Goal: Task Accomplishment & Management: Complete application form

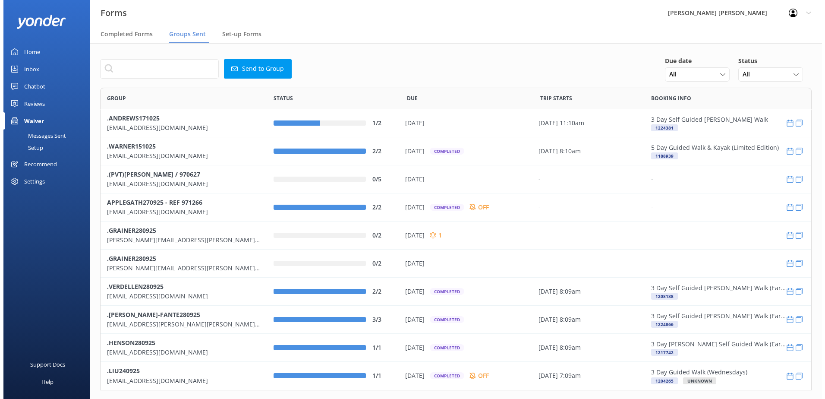
scroll to position [296, 705]
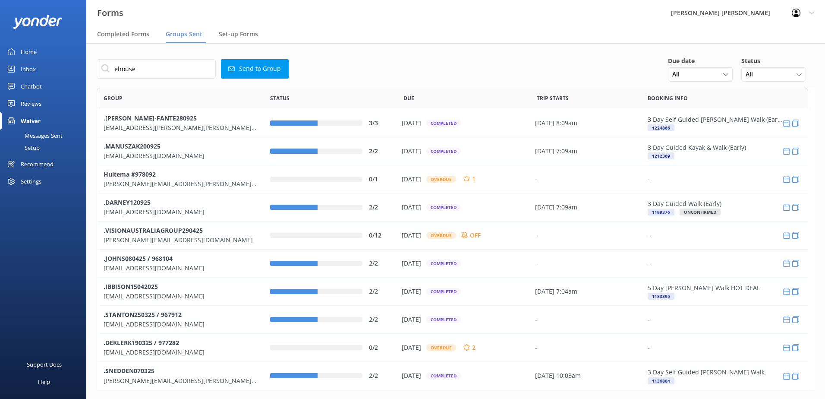
scroll to position [7, 7]
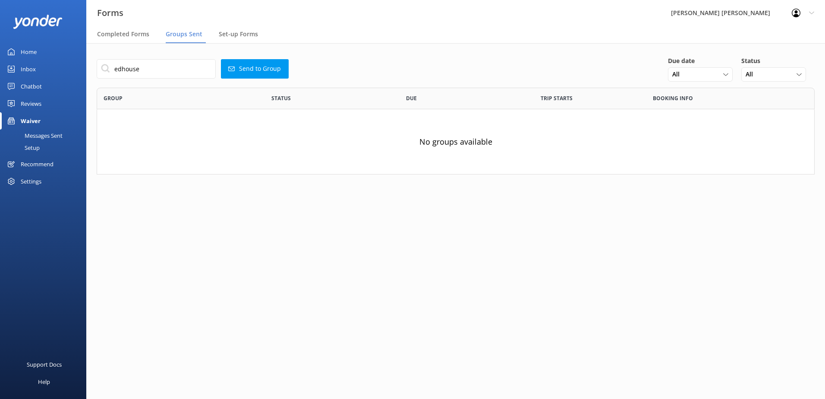
type input "edhouse"
click at [249, 69] on button "Send to Group" at bounding box center [255, 68] width 68 height 19
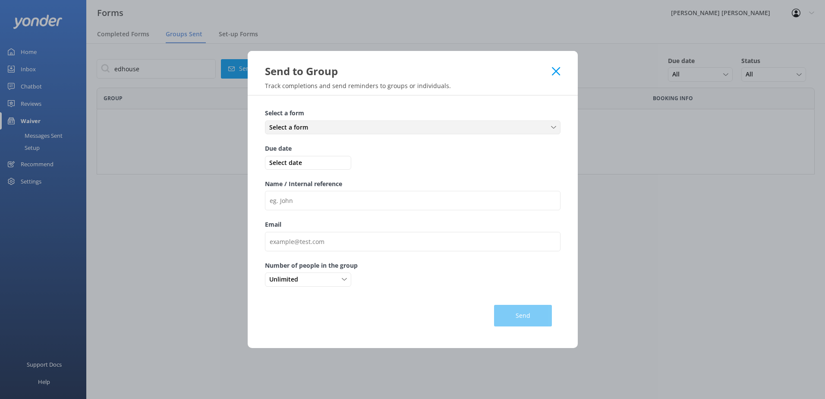
click at [300, 129] on span "Select a form" at bounding box center [291, 127] width 44 height 9
click at [331, 146] on div "Medical and Assurance Form" at bounding box center [305, 145] width 71 height 9
click at [300, 163] on span "Select date" at bounding box center [308, 162] width 82 height 9
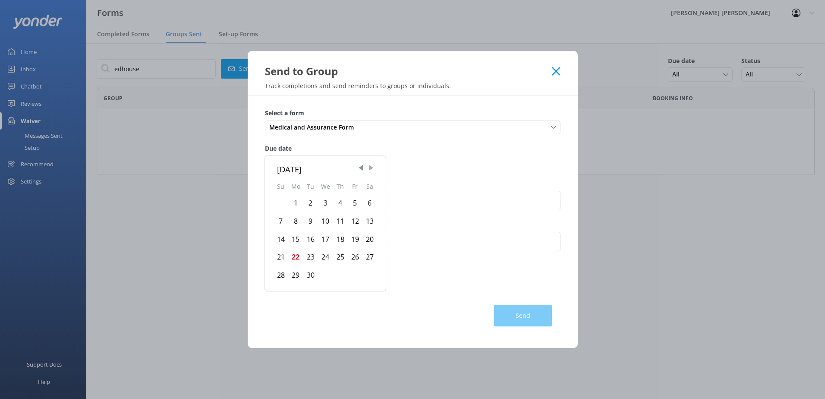
click at [373, 167] on span "Next Month" at bounding box center [371, 168] width 9 height 9
click at [295, 220] on div "6" at bounding box center [295, 221] width 15 height 18
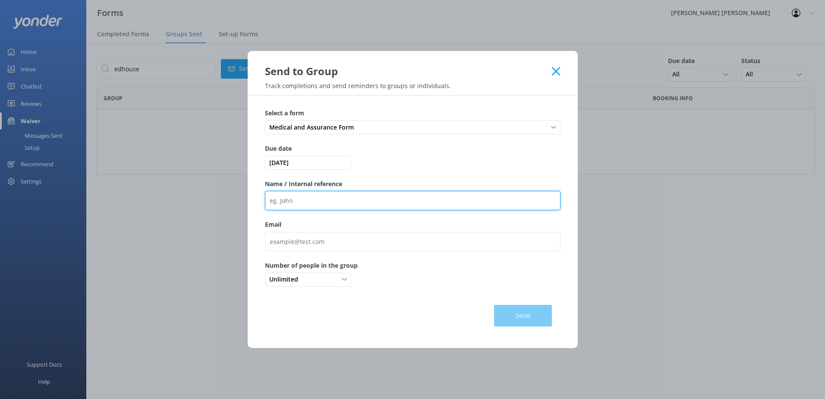
click at [291, 203] on input "Name / Internal reference" at bounding box center [413, 200] width 296 height 19
type input ".EDHOUSE061025"
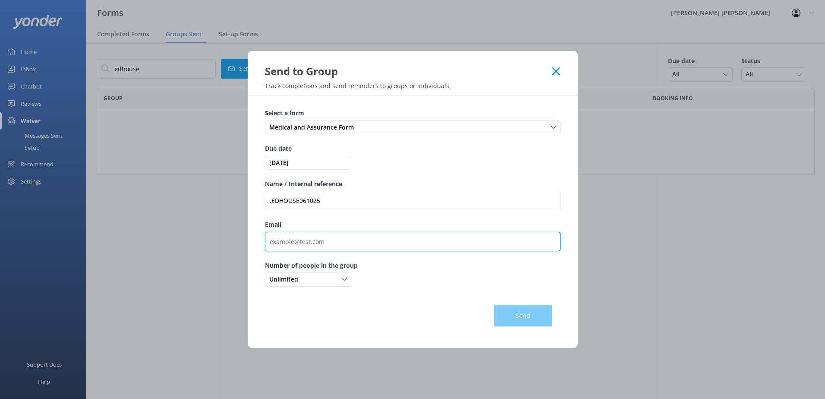
click at [300, 239] on input "Email" at bounding box center [413, 241] width 296 height 19
paste input "[PERSON_NAME][EMAIL_ADDRESS][DOMAIN_NAME]"
type input "[PERSON_NAME][EMAIL_ADDRESS][DOMAIN_NAME]"
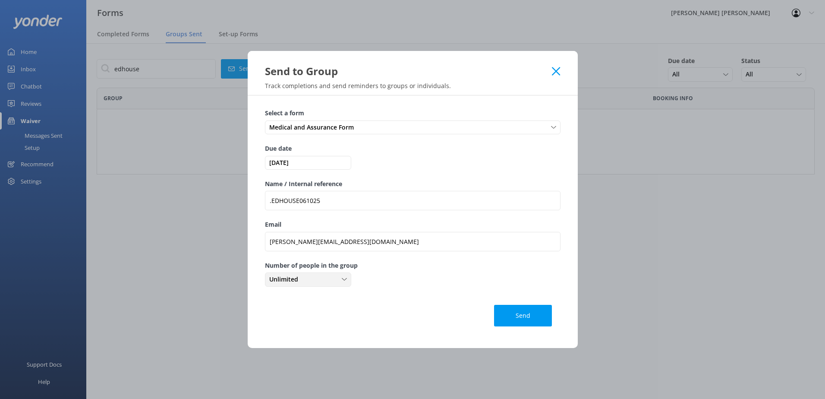
click at [348, 279] on div "Unlimited" at bounding box center [308, 279] width 82 height 9
click at [276, 332] on link "2" at bounding box center [308, 331] width 85 height 17
click at [518, 317] on button "Send" at bounding box center [523, 316] width 58 height 22
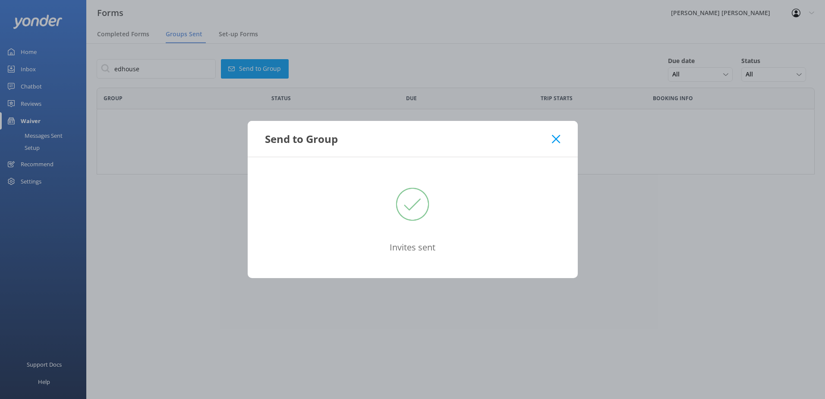
click at [557, 139] on icon at bounding box center [556, 139] width 8 height 9
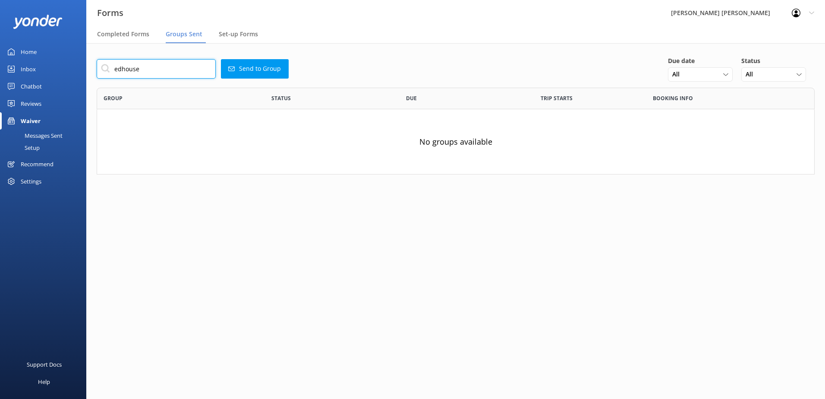
drag, startPoint x: 109, startPoint y: 67, endPoint x: -2, endPoint y: 51, distance: 111.8
click at [0, 51] on html "Forms Wilsons [PERSON_NAME] Profile Settings Logout Completed Forms Groups Sent…" at bounding box center [412, 199] width 825 height 399
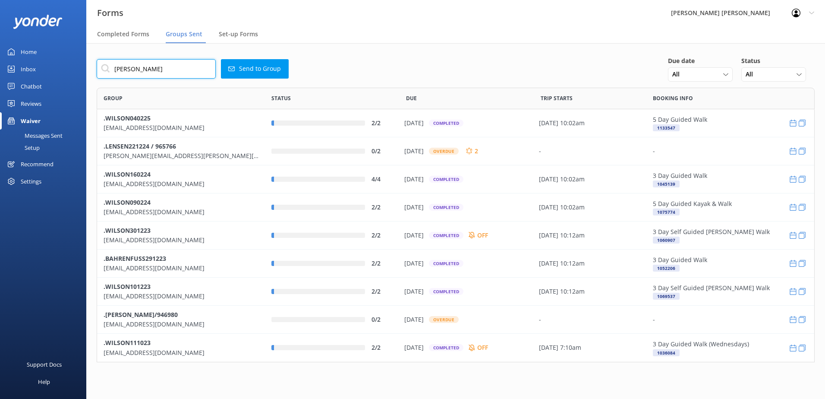
scroll to position [268, 712]
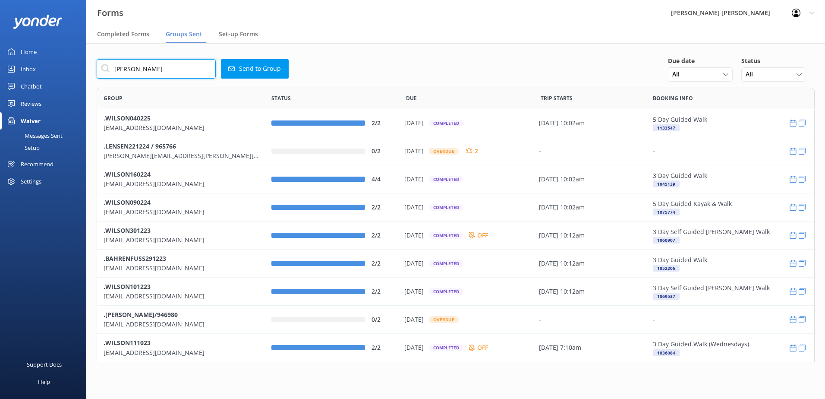
drag, startPoint x: 142, startPoint y: 70, endPoint x: 111, endPoint y: 70, distance: 30.2
click at [111, 70] on input "[PERSON_NAME]" at bounding box center [156, 68] width 119 height 19
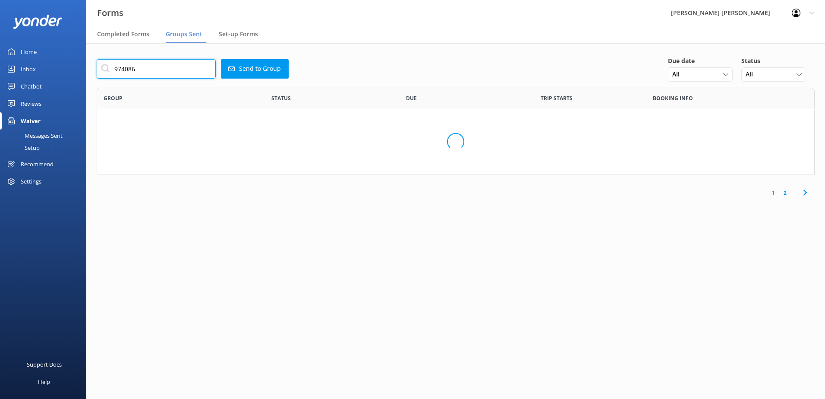
scroll to position [7, 7]
type input "974086"
